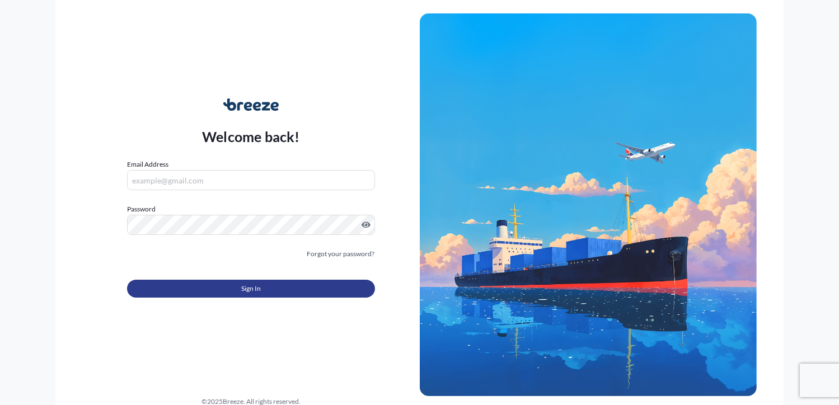
type input "[PERSON_NAME][EMAIL_ADDRESS][DOMAIN_NAME]"
click at [193, 286] on button "Sign In" at bounding box center [250, 289] width 247 height 18
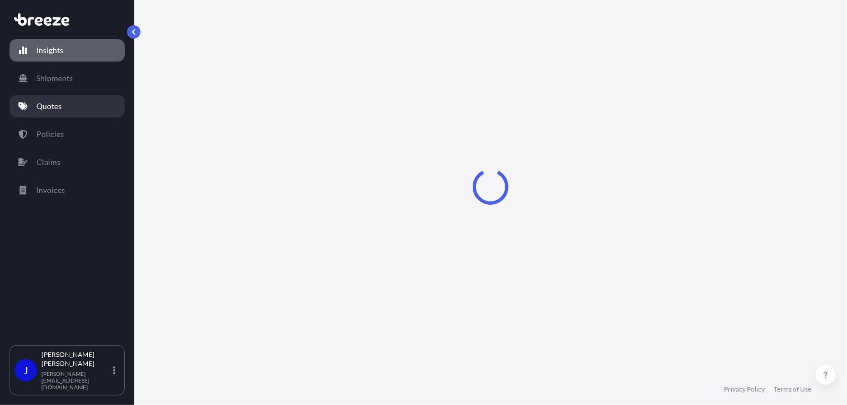
click at [65, 106] on link "Quotes" at bounding box center [67, 106] width 115 height 22
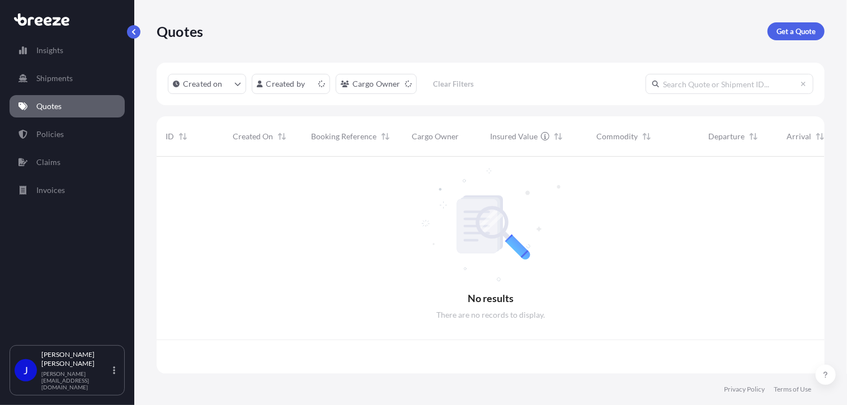
scroll to position [215, 660]
click at [786, 33] on p "Get a Quote" at bounding box center [796, 31] width 39 height 11
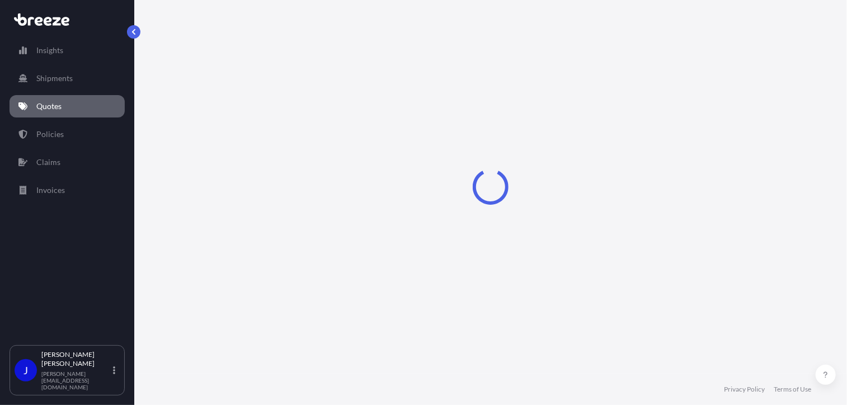
select select "Sea"
select select "1"
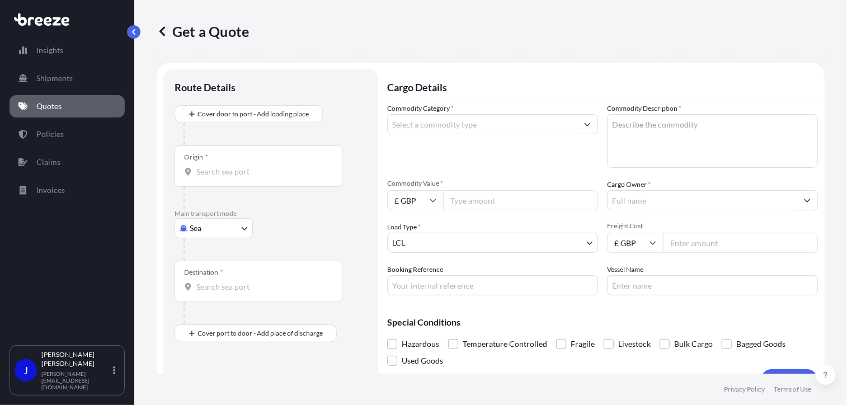
scroll to position [18, 0]
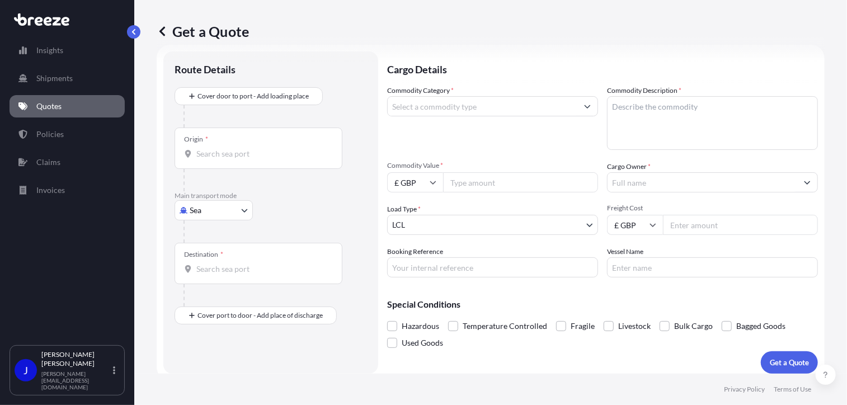
click at [237, 210] on body "Insights Shipments Quotes Policies Claims Invoices J [PERSON_NAME] [PERSON_NAME…" at bounding box center [423, 202] width 847 height 405
click at [218, 276] on div "Road" at bounding box center [213, 279] width 69 height 20
select select "Road"
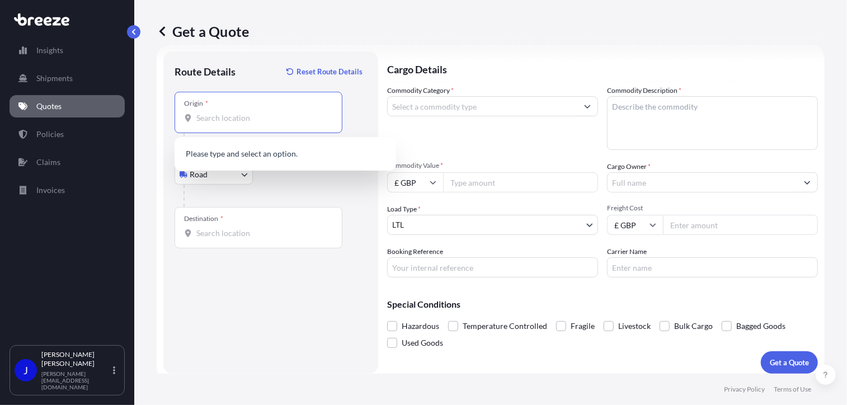
click at [235, 119] on input "Origin *" at bounding box center [262, 117] width 132 height 11
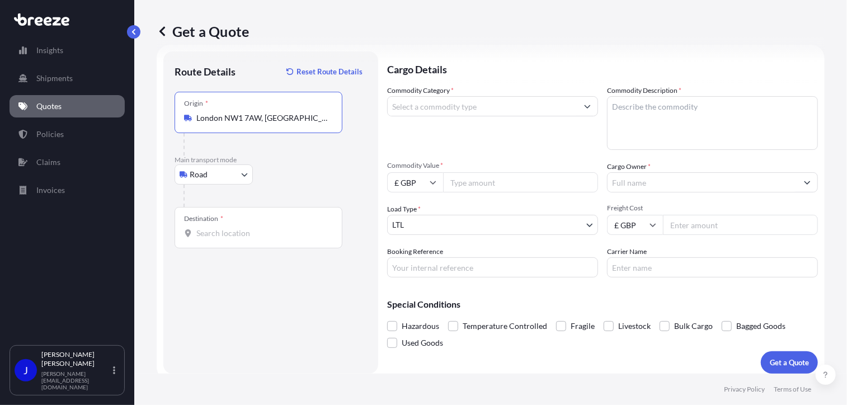
type input "London NW1 7AW, [GEOGRAPHIC_DATA]"
click at [232, 236] on input "Destination *" at bounding box center [262, 233] width 132 height 11
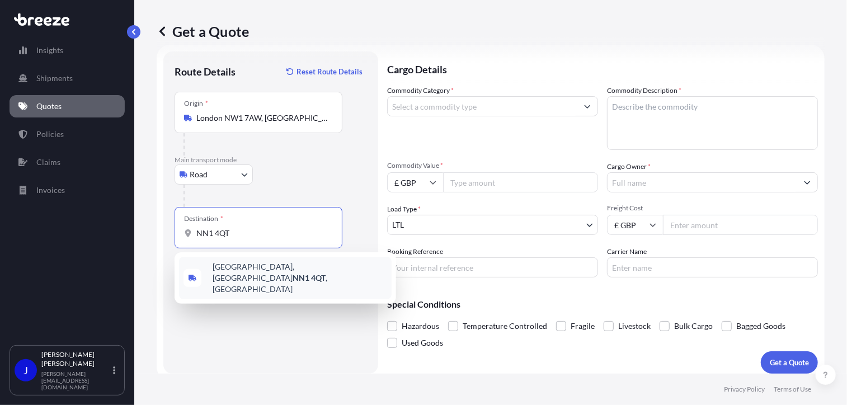
click at [260, 275] on span "[STREET_ADDRESS]" at bounding box center [300, 278] width 175 height 34
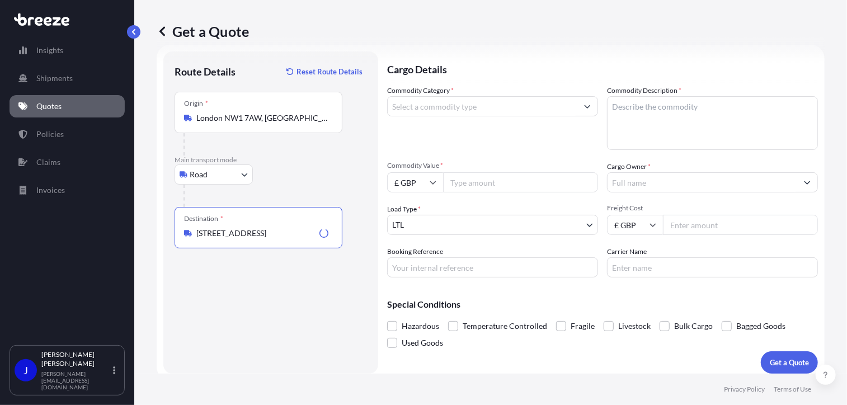
type input "[STREET_ADDRESS]"
click at [459, 110] on input "Commodity Category *" at bounding box center [483, 106] width 190 height 20
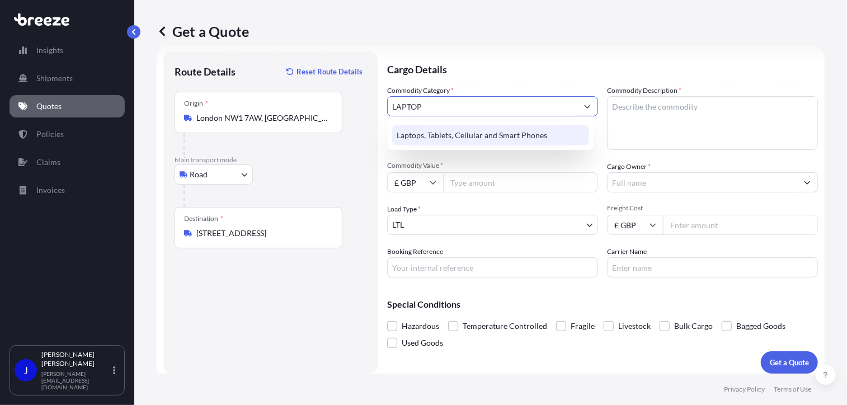
click at [481, 128] on div "Laptops, Tablets, Cellular and Smart Phones" at bounding box center [490, 135] width 197 height 20
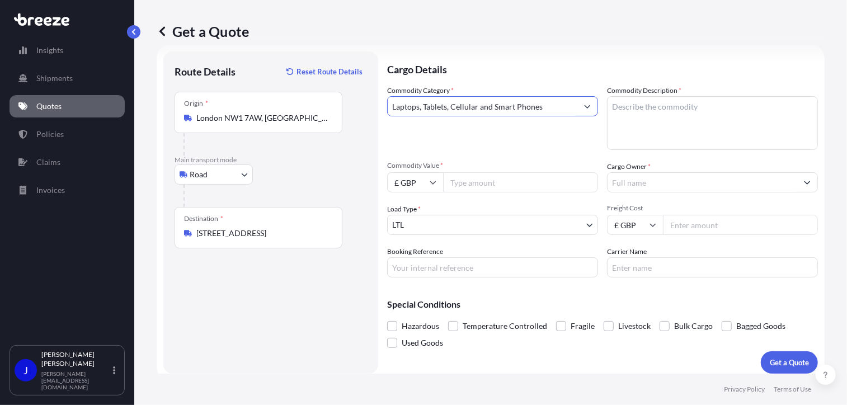
type input "Laptops, Tablets, Cellular and Smart Phones"
click at [634, 109] on textarea "Commodity Description *" at bounding box center [712, 123] width 211 height 54
type textarea "LAPTOP AND CHARGER"
click at [507, 183] on input "Commodity Value *" at bounding box center [520, 182] width 155 height 20
type input "1200"
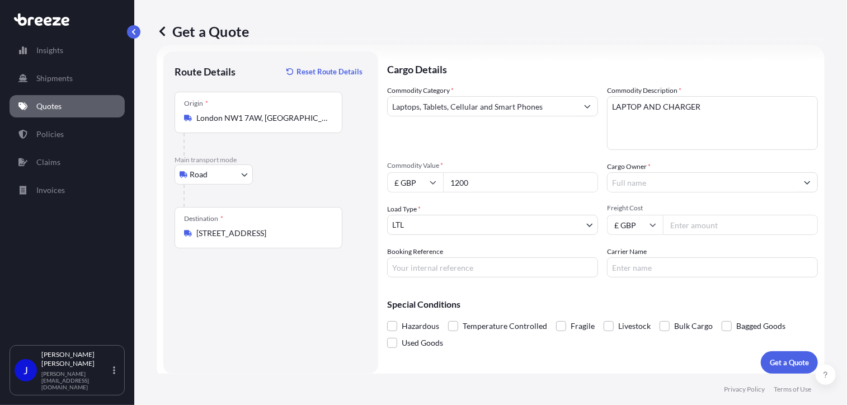
click at [622, 182] on input "Cargo Owner *" at bounding box center [703, 182] width 190 height 20
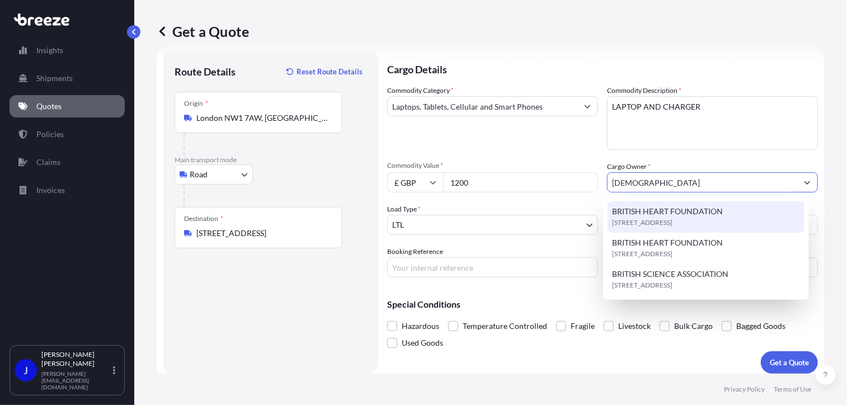
click at [680, 213] on span "BRITISH HEART FOUNDATION" at bounding box center [667, 211] width 111 height 11
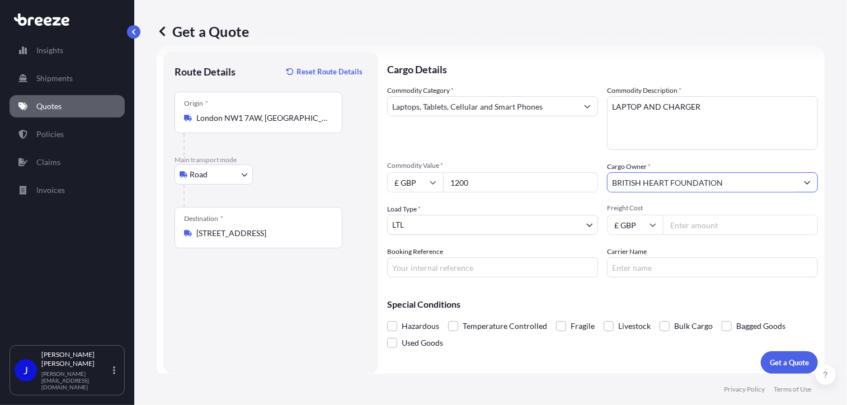
type input "BRITISH HEART FOUNDATION"
click at [556, 267] on input "Booking Reference" at bounding box center [492, 267] width 211 height 20
paste input "2217389"
type input "2217389"
click at [692, 219] on input "Freight Cost" at bounding box center [740, 225] width 155 height 20
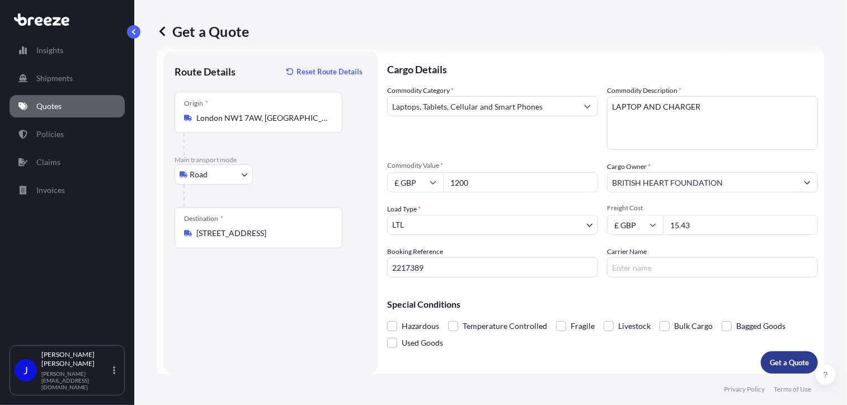
type input "15.43"
click at [785, 366] on p "Get a Quote" at bounding box center [789, 362] width 39 height 11
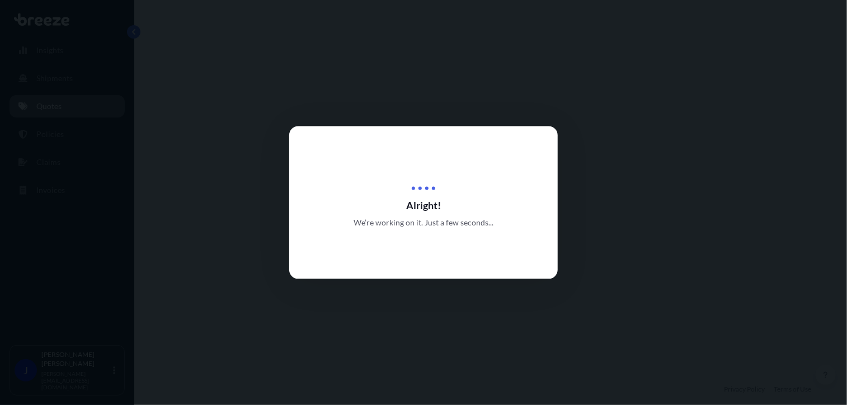
select select "Road"
select select "1"
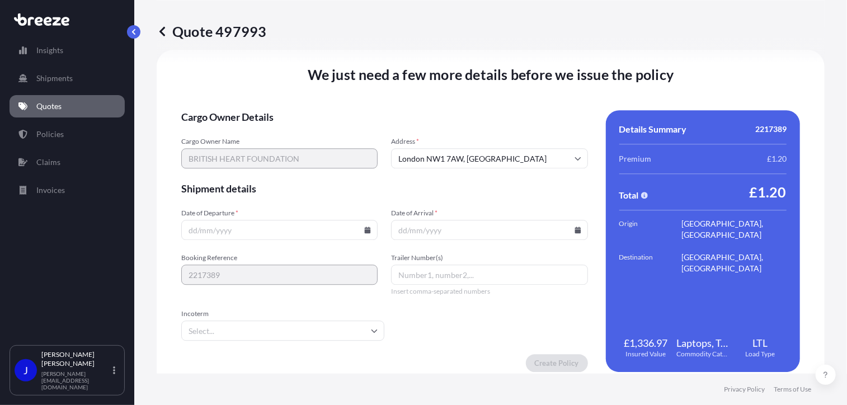
scroll to position [1395, 0]
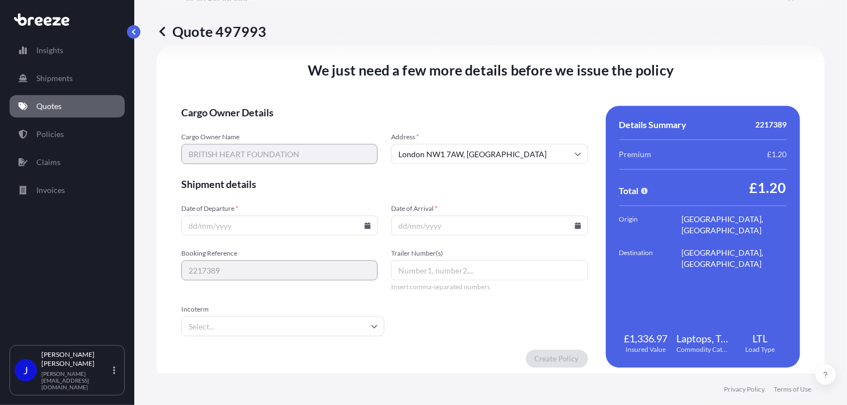
click at [366, 223] on icon at bounding box center [367, 225] width 7 height 7
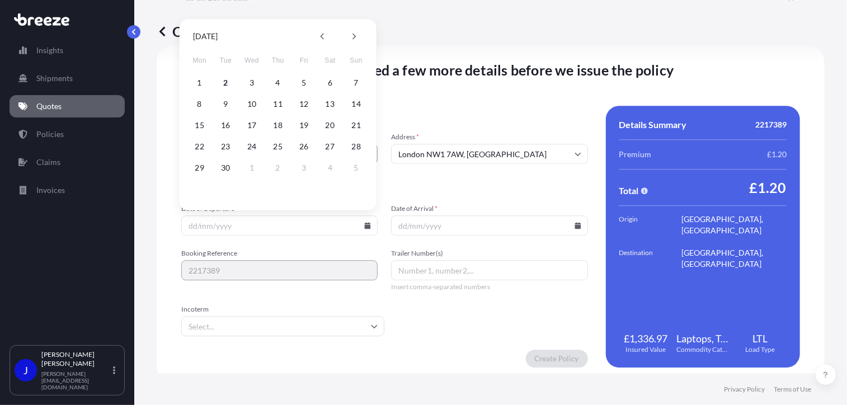
drag, startPoint x: 222, startPoint y: 82, endPoint x: 431, endPoint y: 223, distance: 252.3
click at [223, 82] on button "2" at bounding box center [226, 83] width 18 height 18
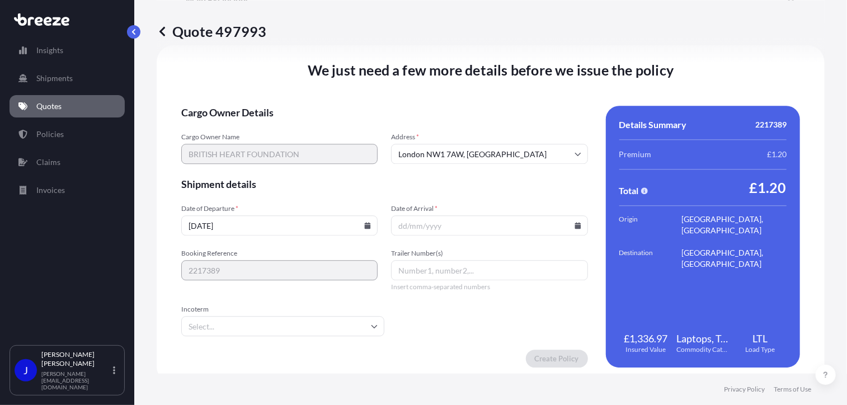
type input "[DATE]"
click at [575, 221] on input "Date of Arrival *" at bounding box center [489, 225] width 196 height 20
click at [575, 227] on icon at bounding box center [578, 225] width 6 height 7
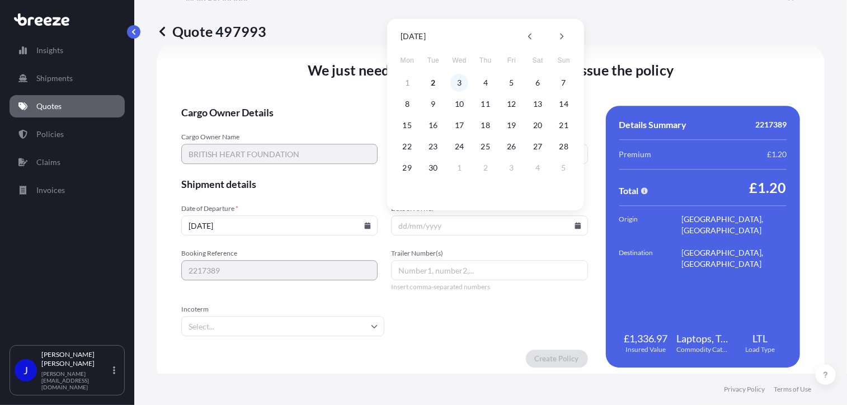
click at [460, 86] on button "3" at bounding box center [459, 83] width 18 height 18
type input "[DATE]"
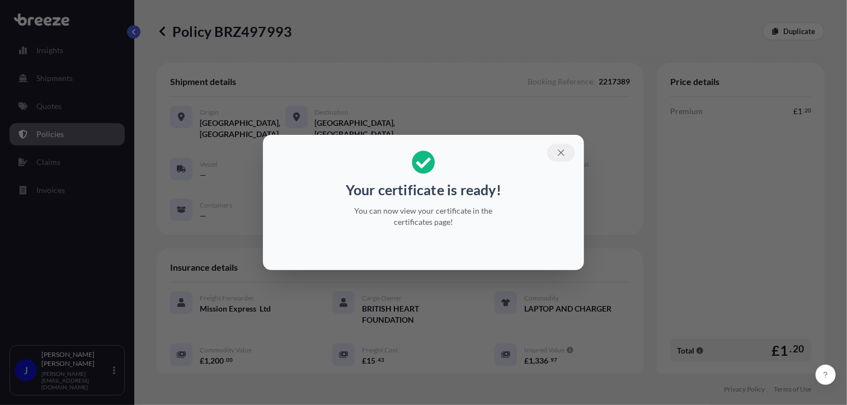
click at [562, 150] on icon "button" at bounding box center [561, 153] width 10 height 10
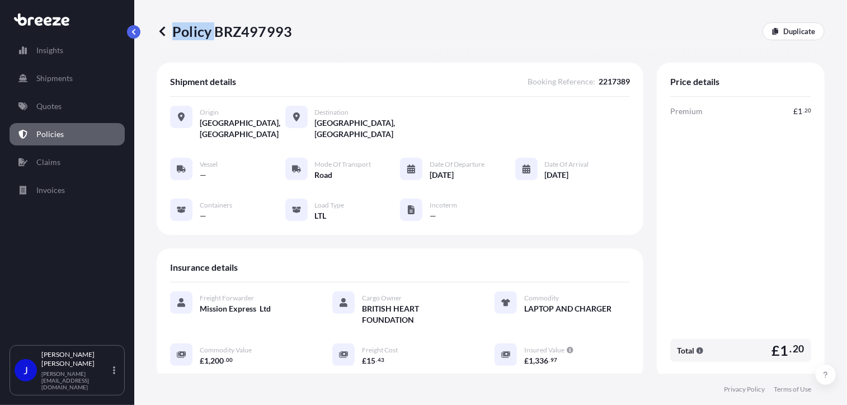
drag, startPoint x: 217, startPoint y: 31, endPoint x: 291, endPoint y: 31, distance: 74.4
click at [291, 31] on div "Policy BRZ497993 Duplicate" at bounding box center [491, 31] width 668 height 18
drag, startPoint x: 291, startPoint y: 31, endPoint x: 233, endPoint y: 41, distance: 58.5
click at [252, 46] on div "Policy BRZ497993 Duplicate" at bounding box center [491, 31] width 668 height 63
drag, startPoint x: 215, startPoint y: 32, endPoint x: 288, endPoint y: 31, distance: 72.2
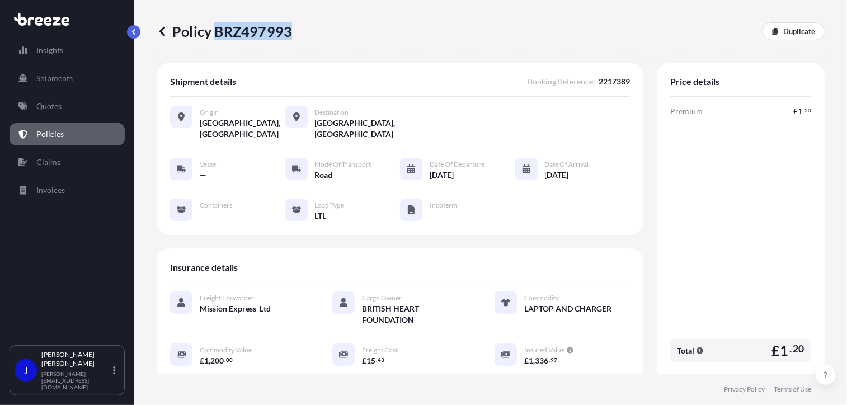
click at [288, 31] on p "Policy BRZ497993" at bounding box center [224, 31] width 135 height 18
copy p "BRZ497993"
